Goal: Information Seeking & Learning: Learn about a topic

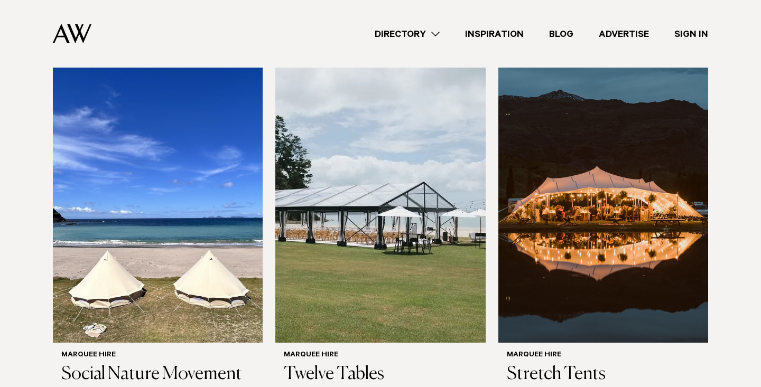
scroll to position [368, 0]
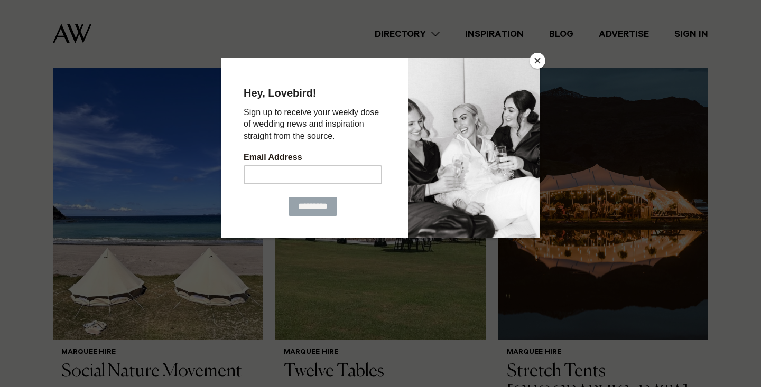
click at [536, 57] on button "Close" at bounding box center [537, 61] width 16 height 16
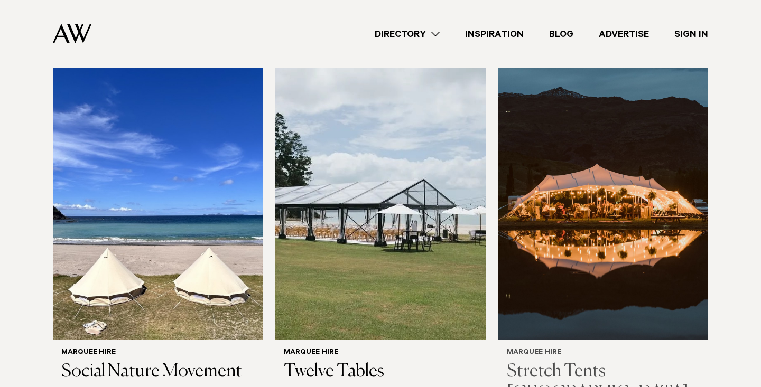
click at [575, 162] on img at bounding box center [603, 200] width 210 height 282
click at [344, 171] on img at bounding box center [380, 200] width 210 height 282
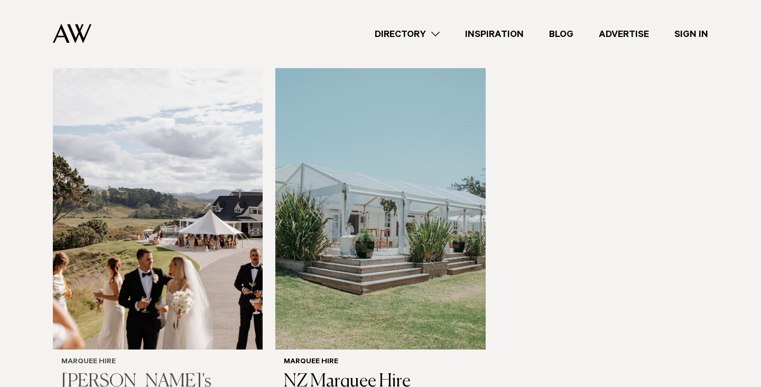
scroll to position [743, 0]
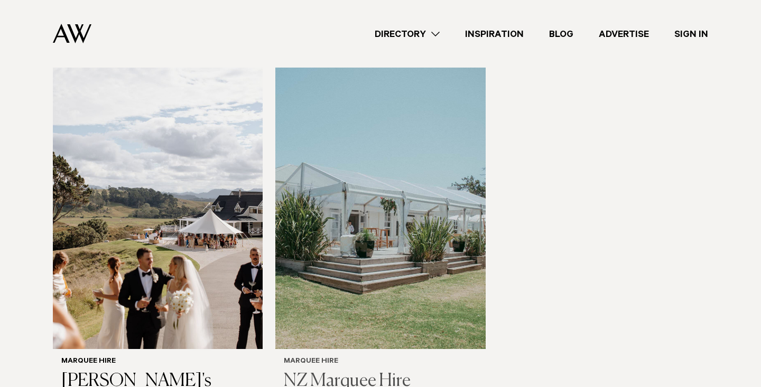
click at [358, 211] on img at bounding box center [380, 209] width 210 height 282
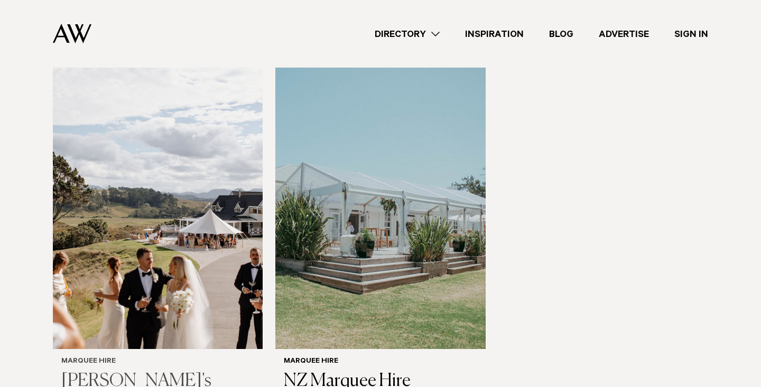
click at [181, 200] on img at bounding box center [158, 209] width 210 height 282
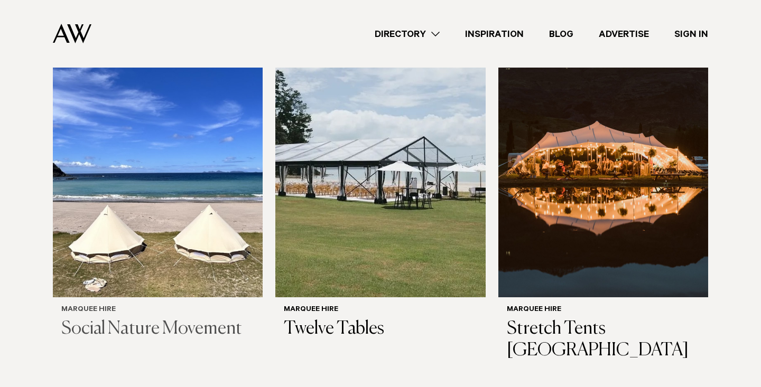
scroll to position [385, 0]
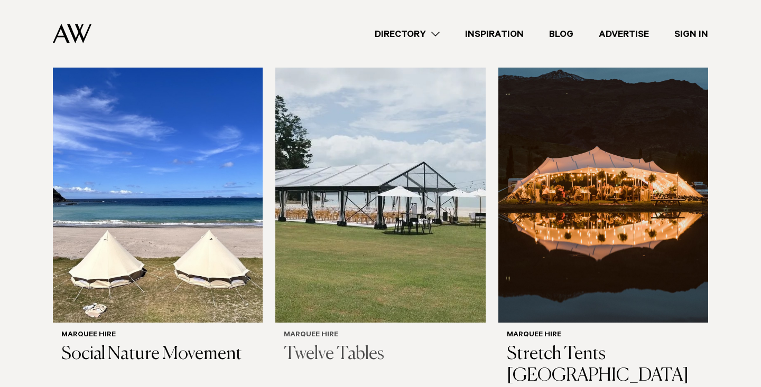
click at [337, 160] on img at bounding box center [380, 182] width 210 height 282
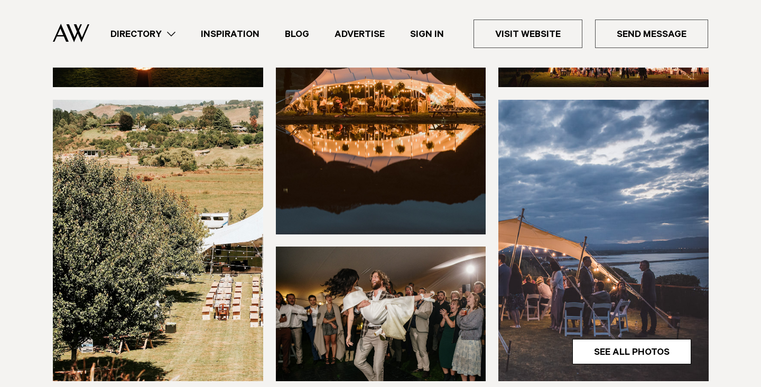
scroll to position [284, 0]
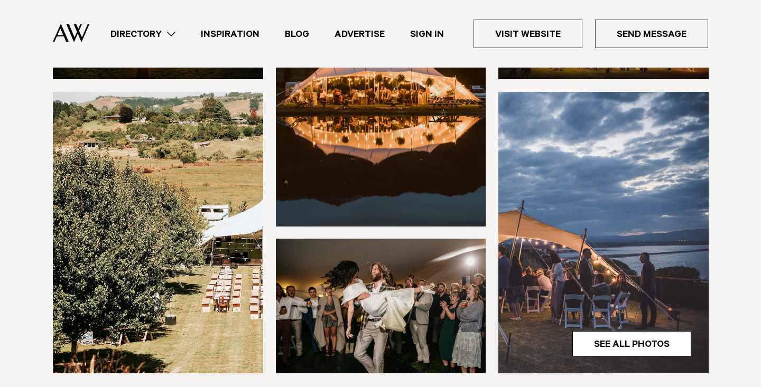
click at [380, 142] on img at bounding box center [381, 86] width 210 height 282
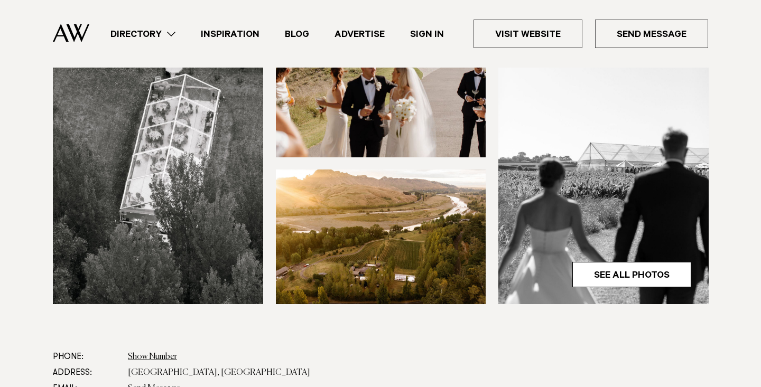
scroll to position [34, 0]
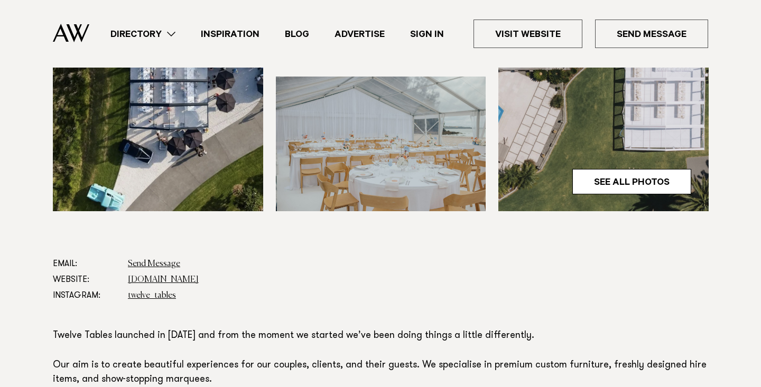
scroll to position [549, 0]
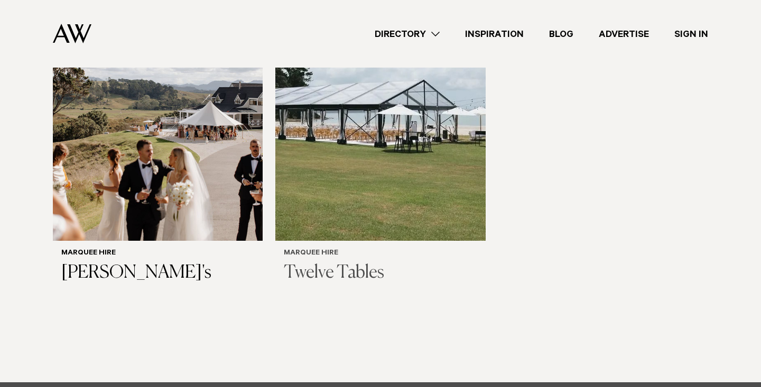
scroll to position [826, 0]
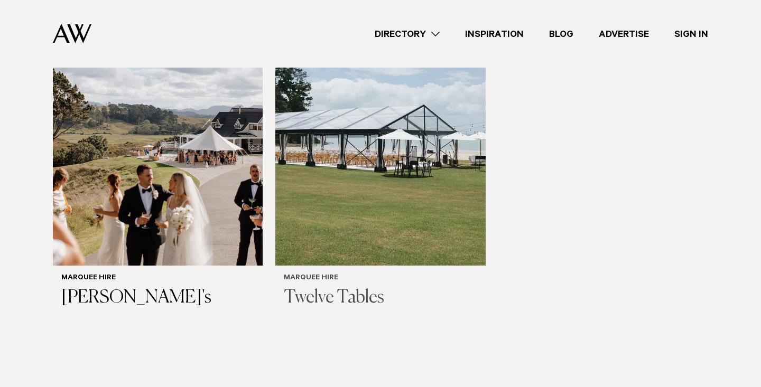
click at [361, 136] on img at bounding box center [380, 125] width 210 height 282
click at [129, 124] on img at bounding box center [158, 125] width 210 height 282
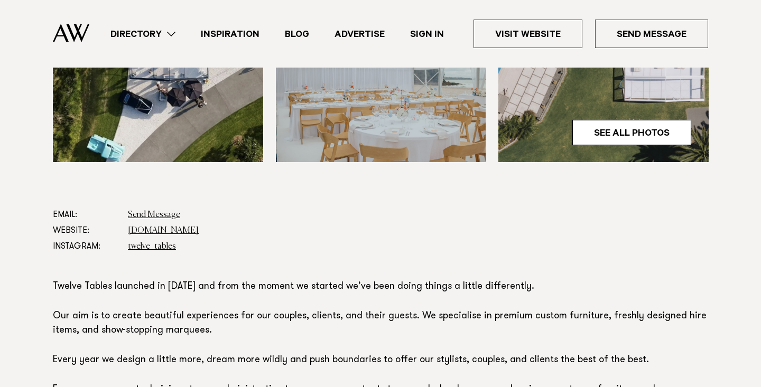
scroll to position [458, 0]
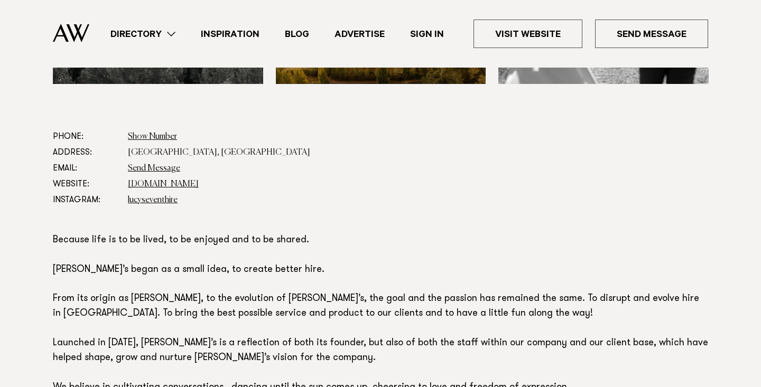
scroll to position [559, 0]
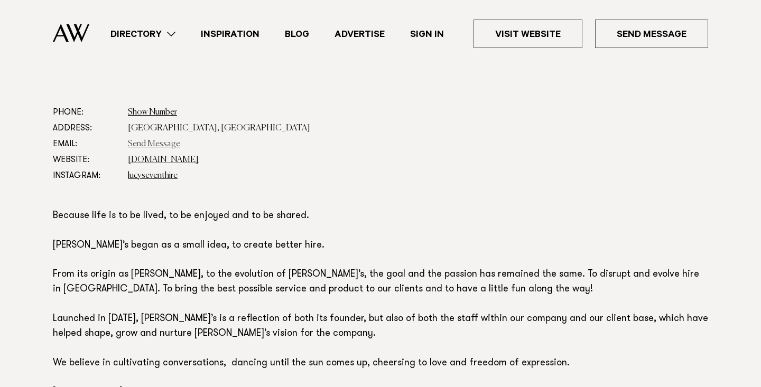
click at [161, 142] on link "Send Message" at bounding box center [154, 144] width 52 height 8
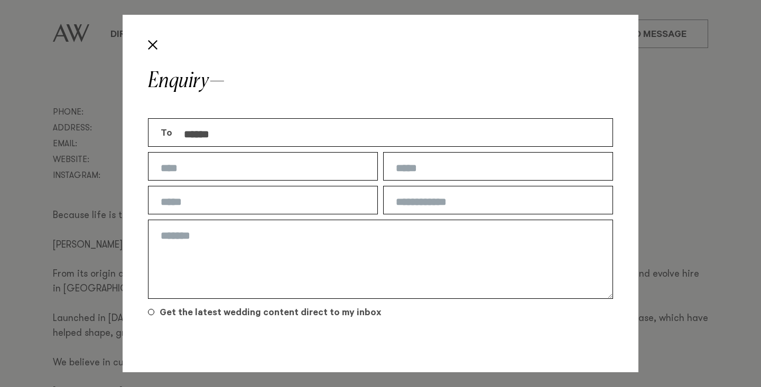
click at [459, 189] on input "text" at bounding box center [498, 200] width 230 height 29
click at [152, 39] on button "Close" at bounding box center [153, 45] width 18 height 18
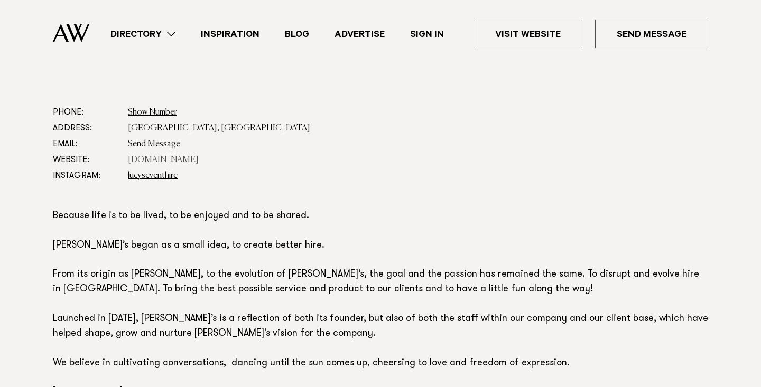
click at [167, 160] on link "[DOMAIN_NAME]" at bounding box center [163, 160] width 71 height 8
